Goal: Navigation & Orientation: Find specific page/section

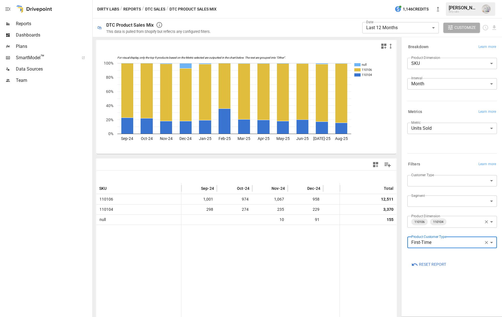
click at [131, 8] on button "Reports" at bounding box center [132, 9] width 18 height 7
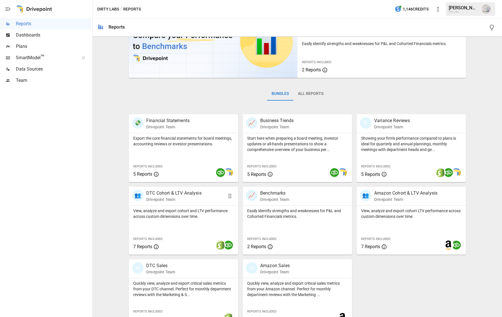
scroll to position [49, 0]
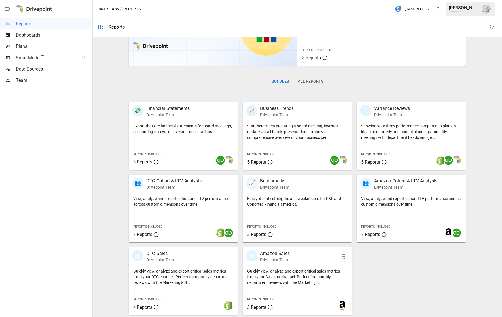
click at [282, 258] on p "Drivepoint Team" at bounding box center [274, 260] width 29 height 6
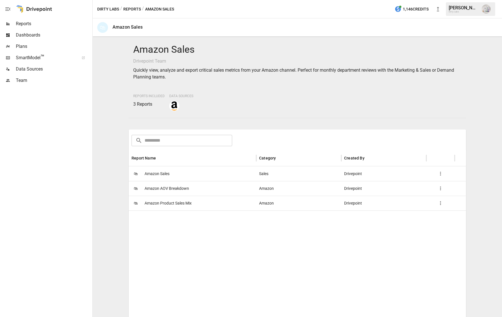
click at [130, 8] on button "Reports" at bounding box center [132, 9] width 18 height 7
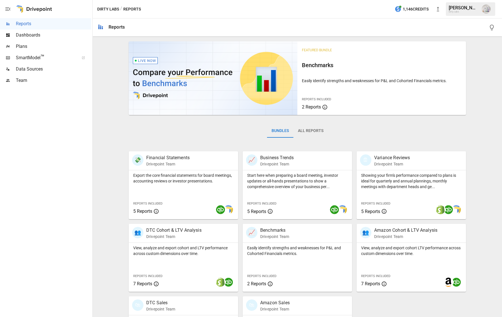
click at [25, 47] on span "Plans" at bounding box center [53, 46] width 75 height 7
